Goal: Task Accomplishment & Management: Use online tool/utility

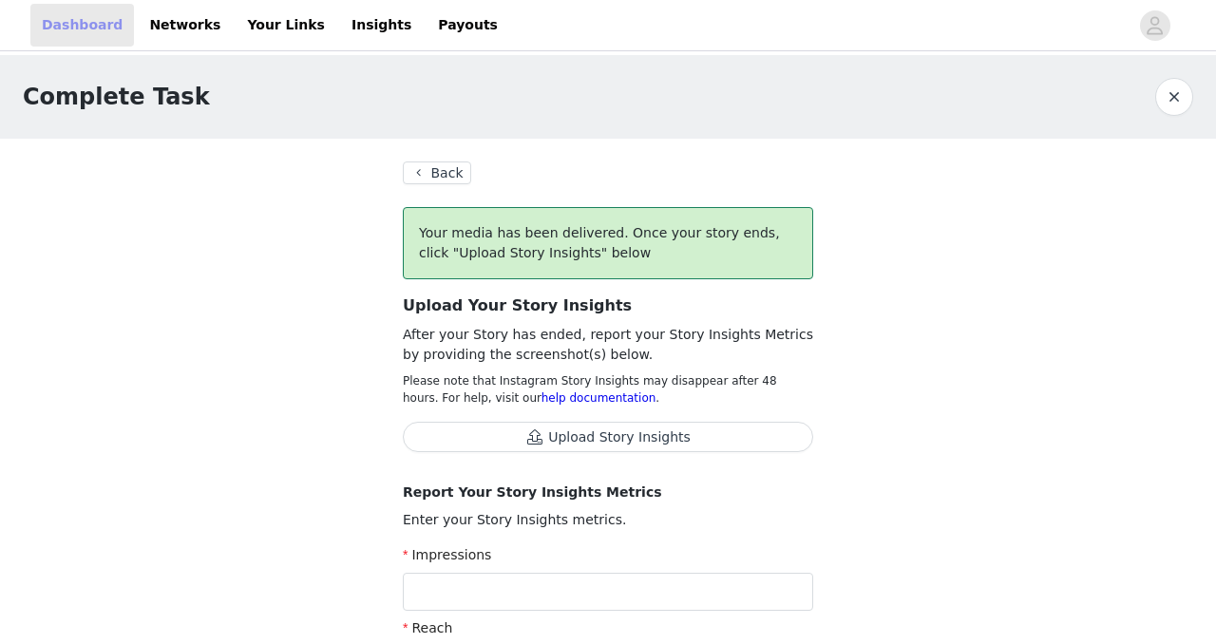
click at [82, 21] on link "Dashboard" at bounding box center [82, 25] width 104 height 43
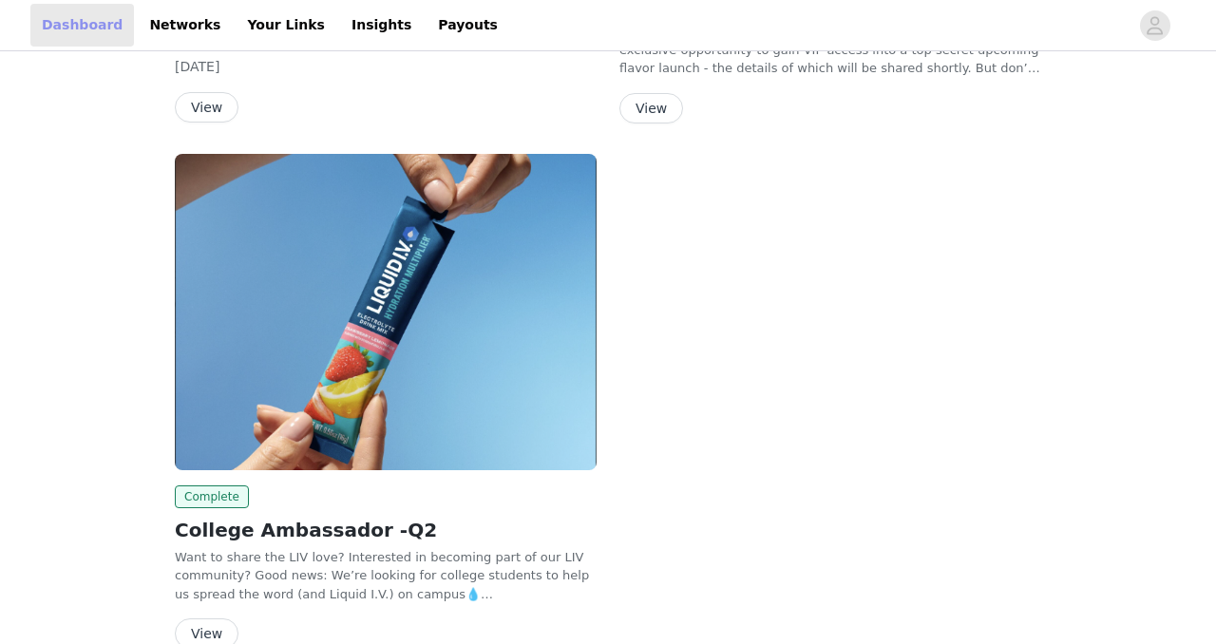
scroll to position [714, 0]
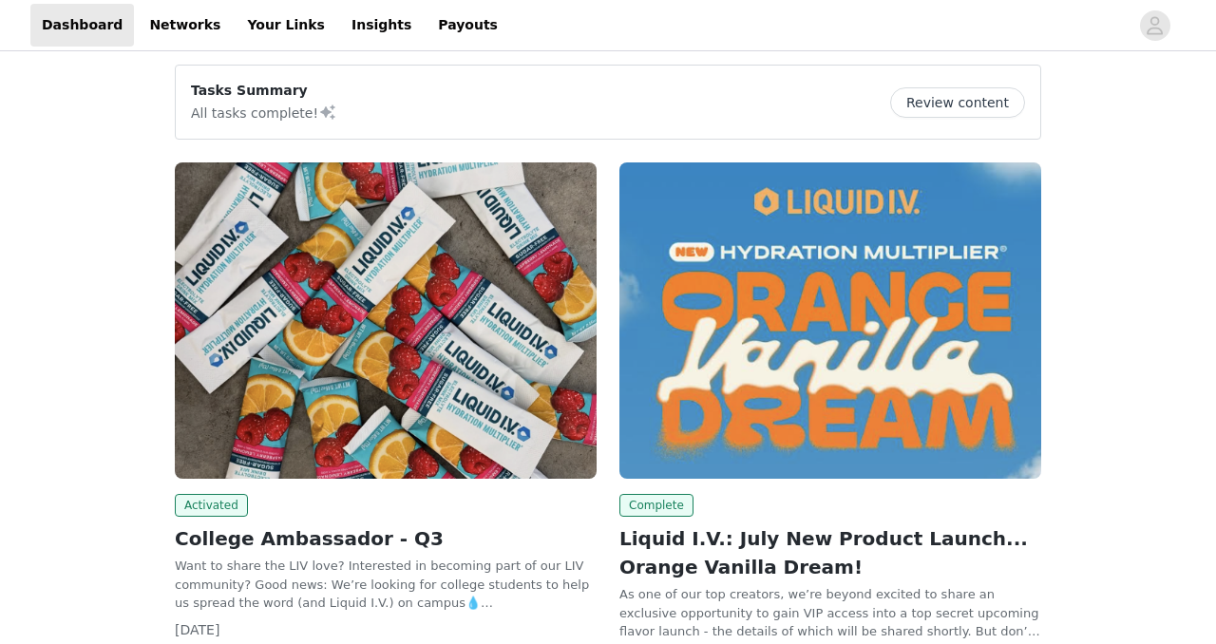
scroll to position [304, 0]
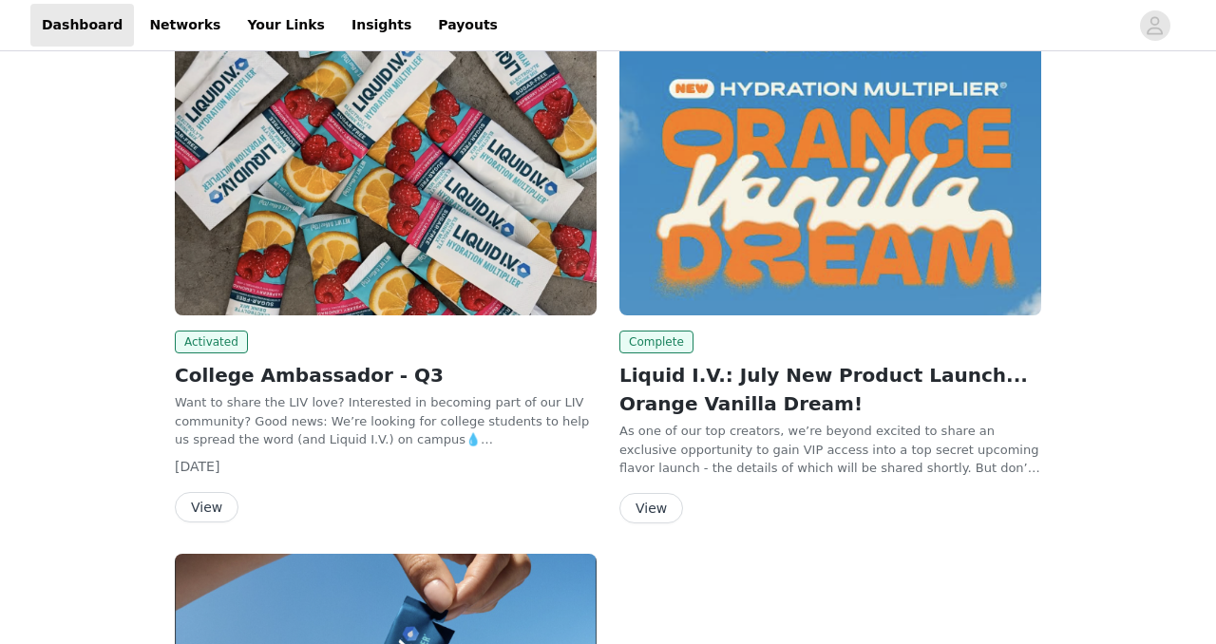
click at [215, 498] on button "View" at bounding box center [207, 507] width 64 height 30
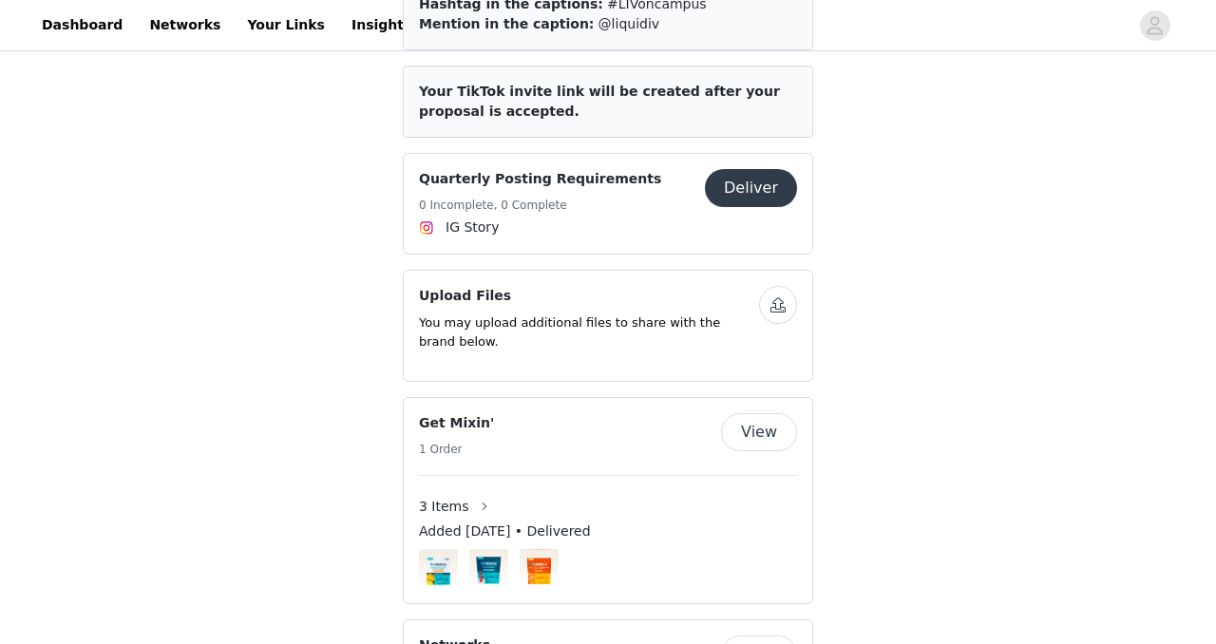
scroll to position [1002, 0]
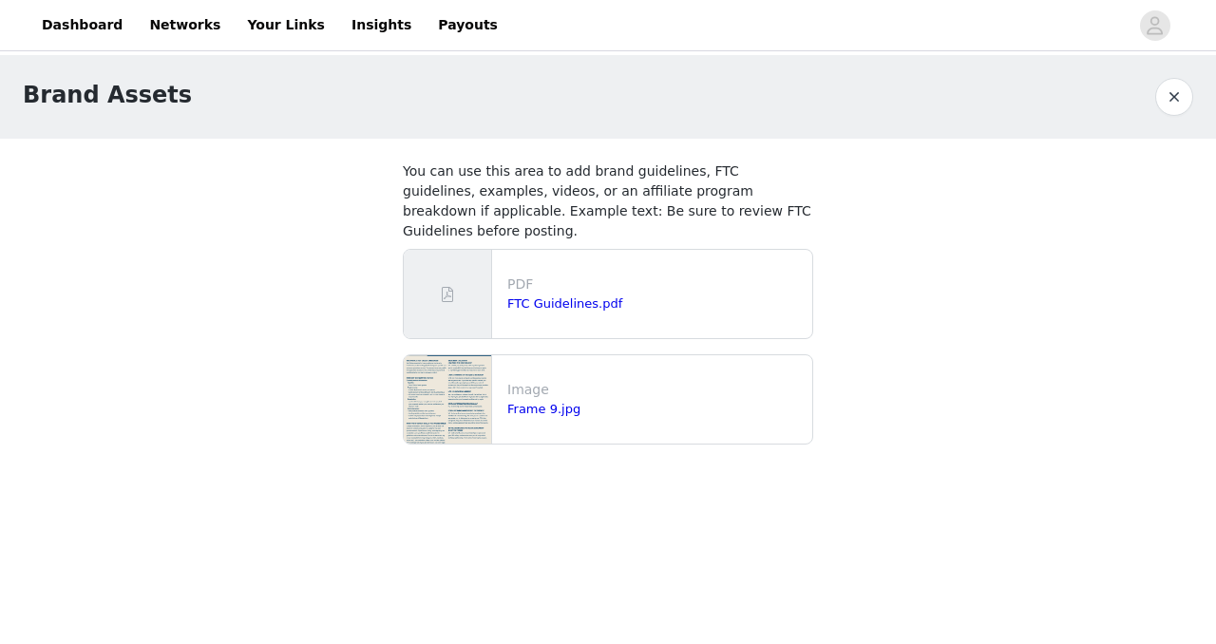
click at [1181, 103] on button "button" at bounding box center [1174, 97] width 38 height 38
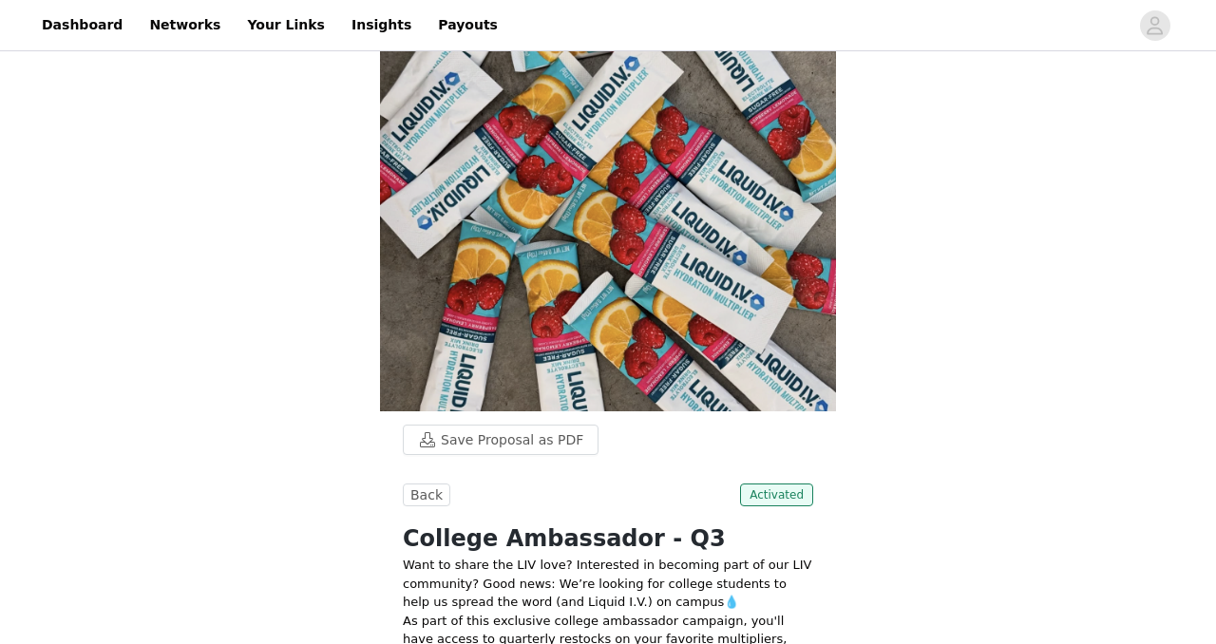
scroll to position [329, 0]
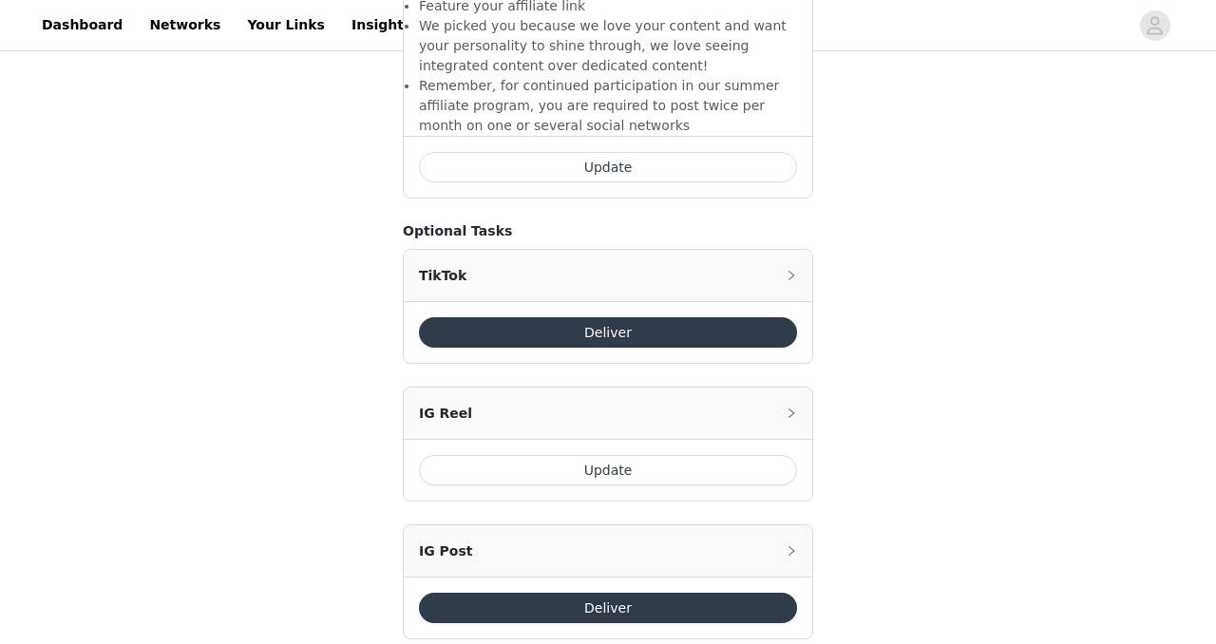
scroll to position [1246, 0]
